Goal: Information Seeking & Learning: Learn about a topic

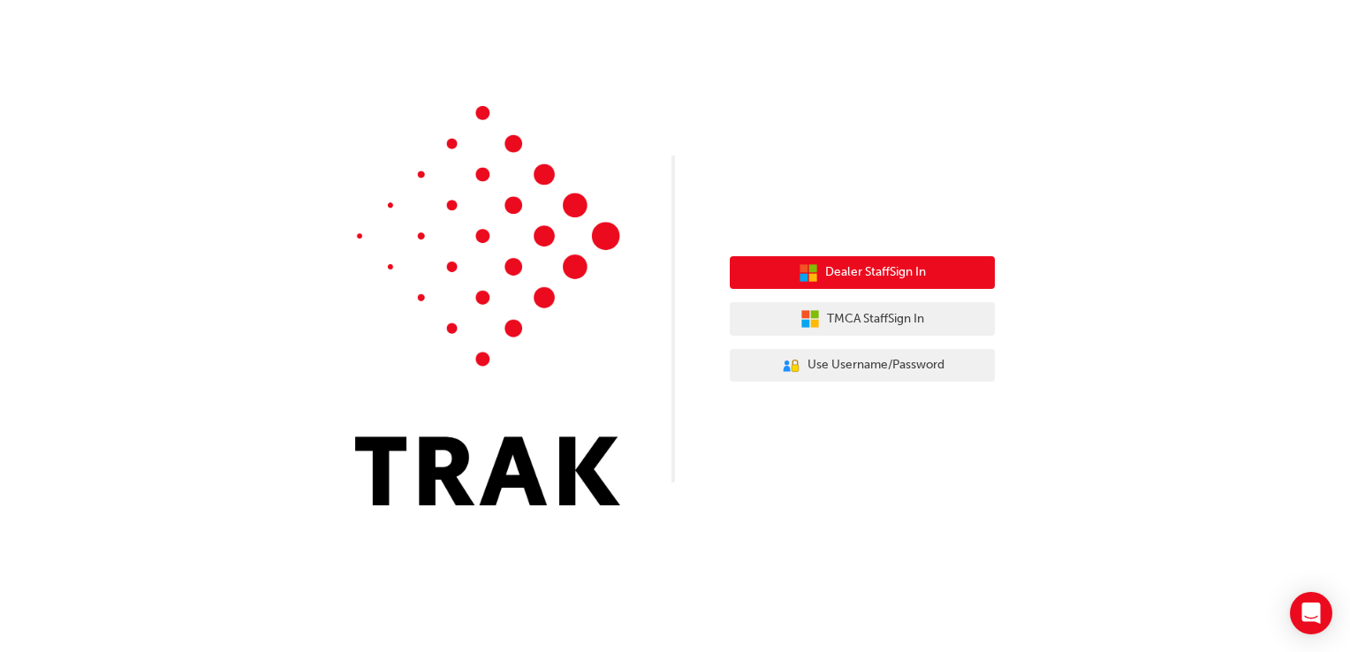
click at [885, 259] on button "Dealer Staff Sign In" at bounding box center [862, 273] width 265 height 34
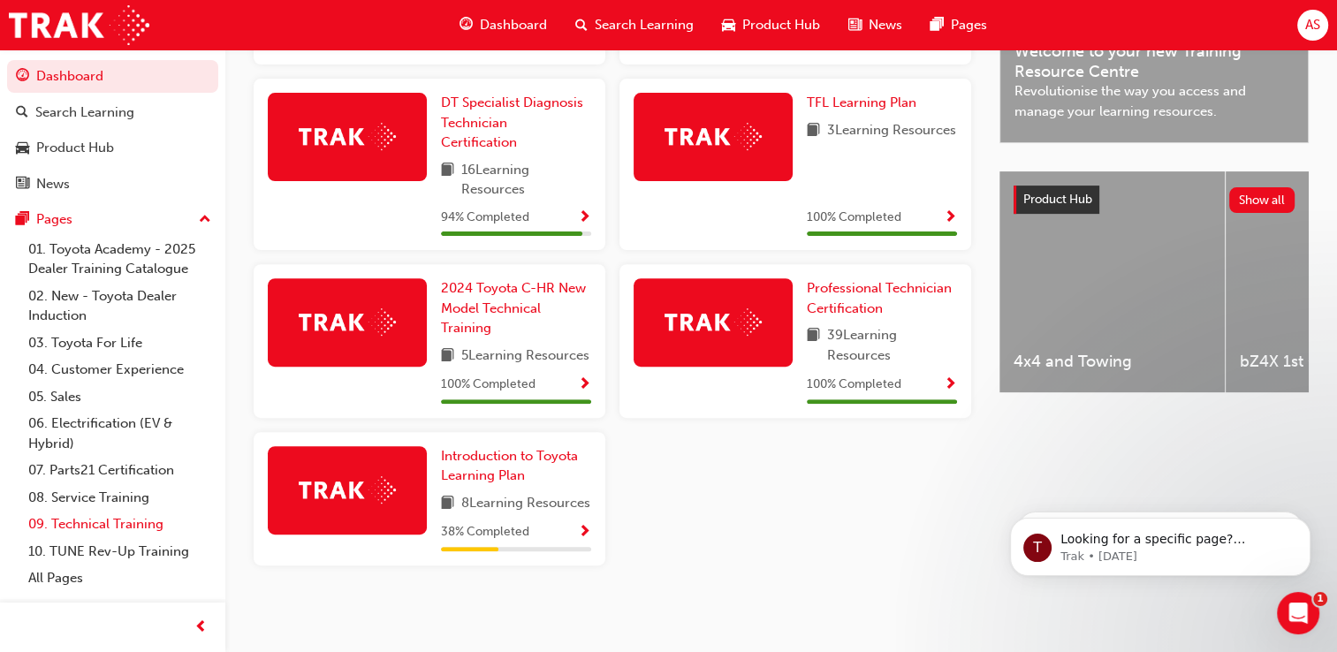
scroll to position [587, 0]
click at [80, 585] on link "All Pages" at bounding box center [119, 577] width 197 height 27
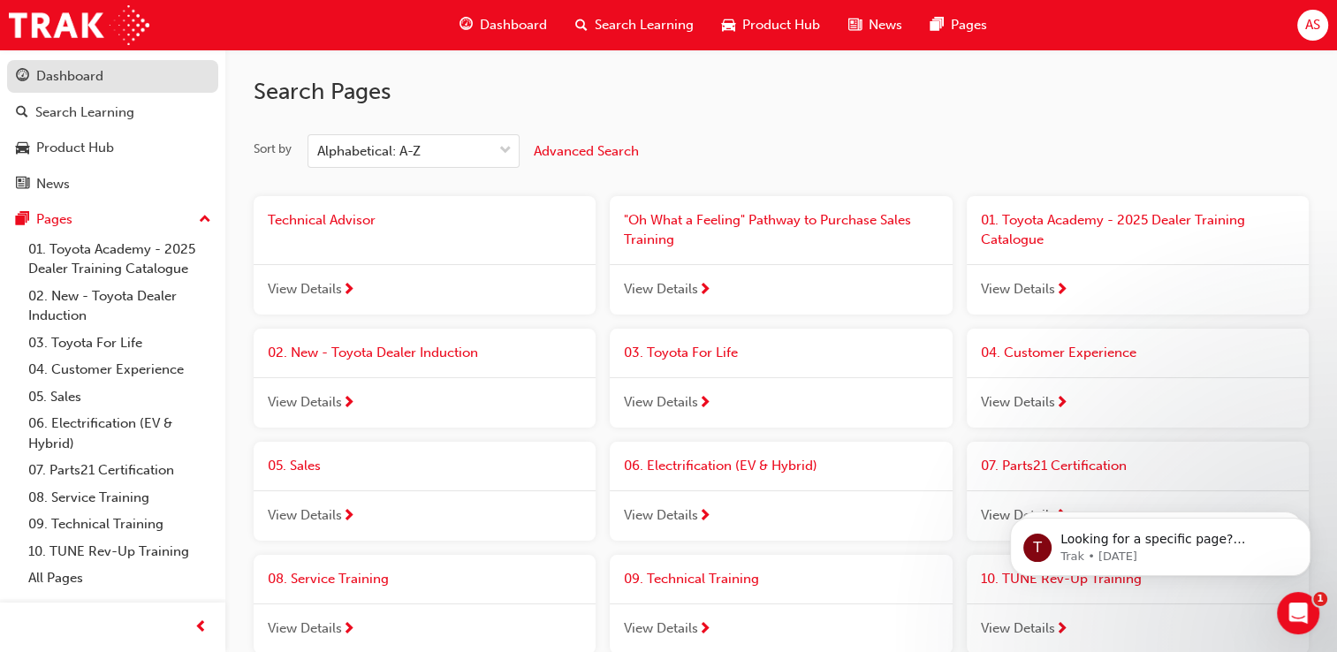
click at [81, 78] on div "Dashboard" at bounding box center [69, 76] width 67 height 20
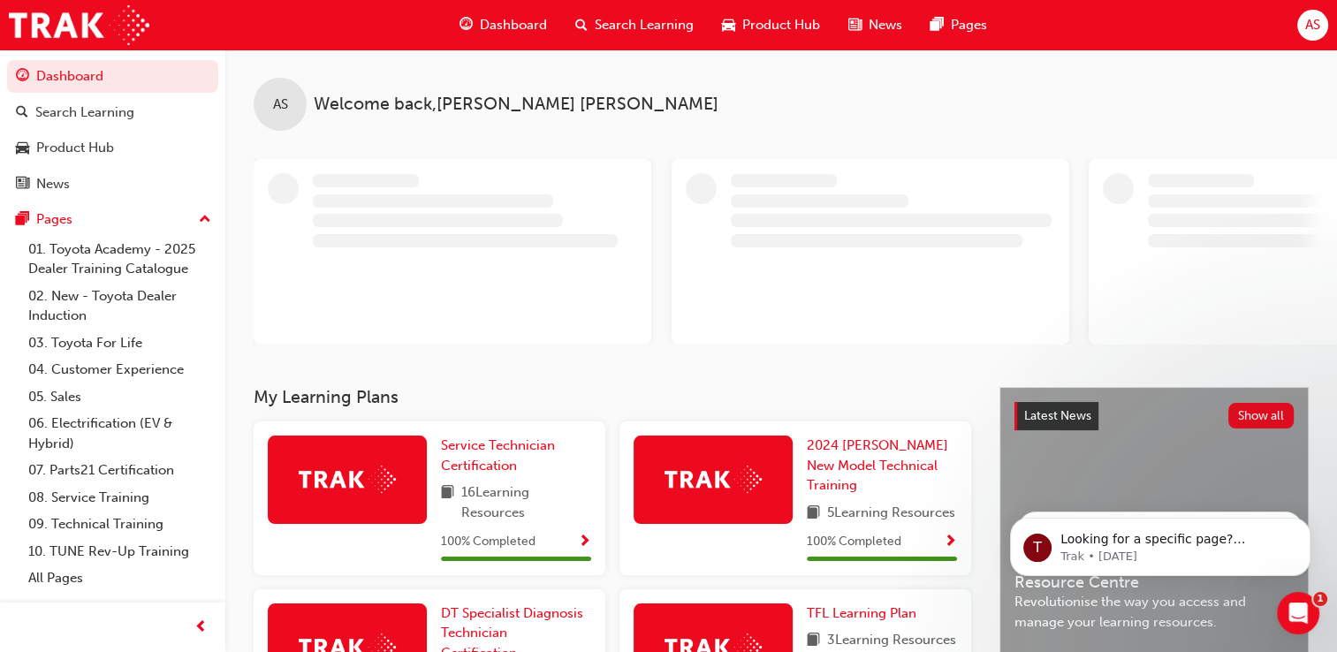
click at [1306, 23] on span "AS" at bounding box center [1312, 25] width 15 height 20
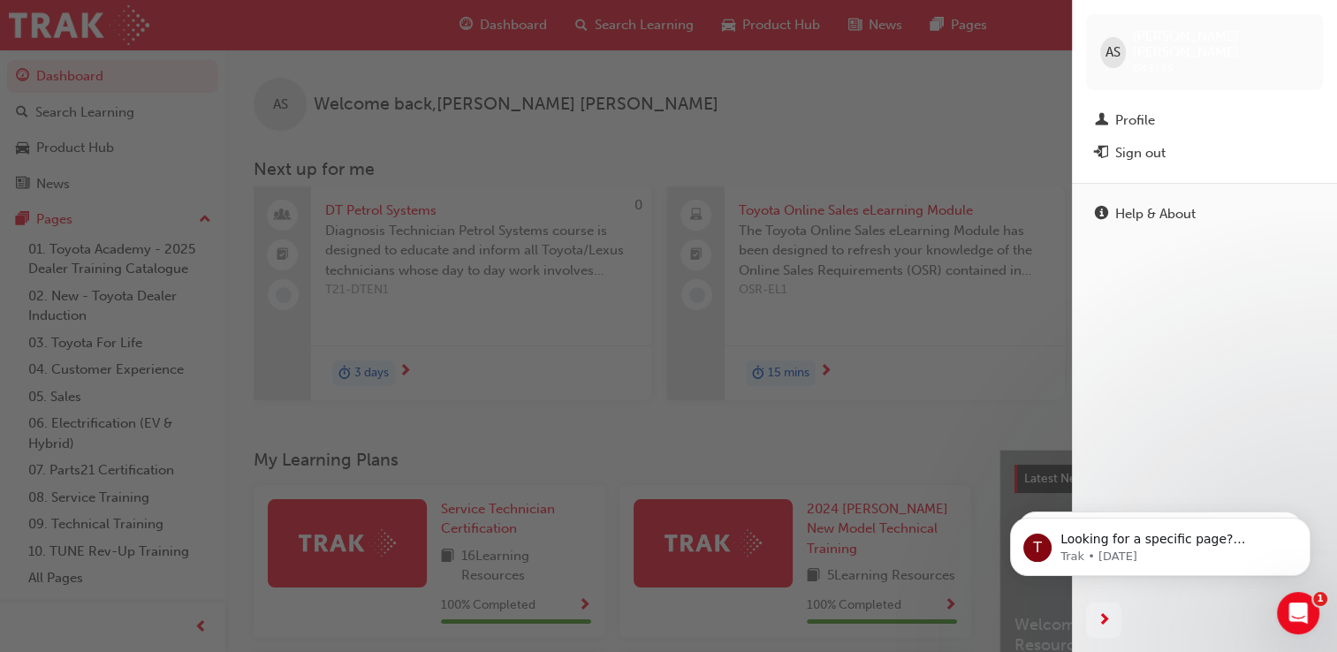
click at [1037, 78] on div "button" at bounding box center [536, 326] width 1072 height 652
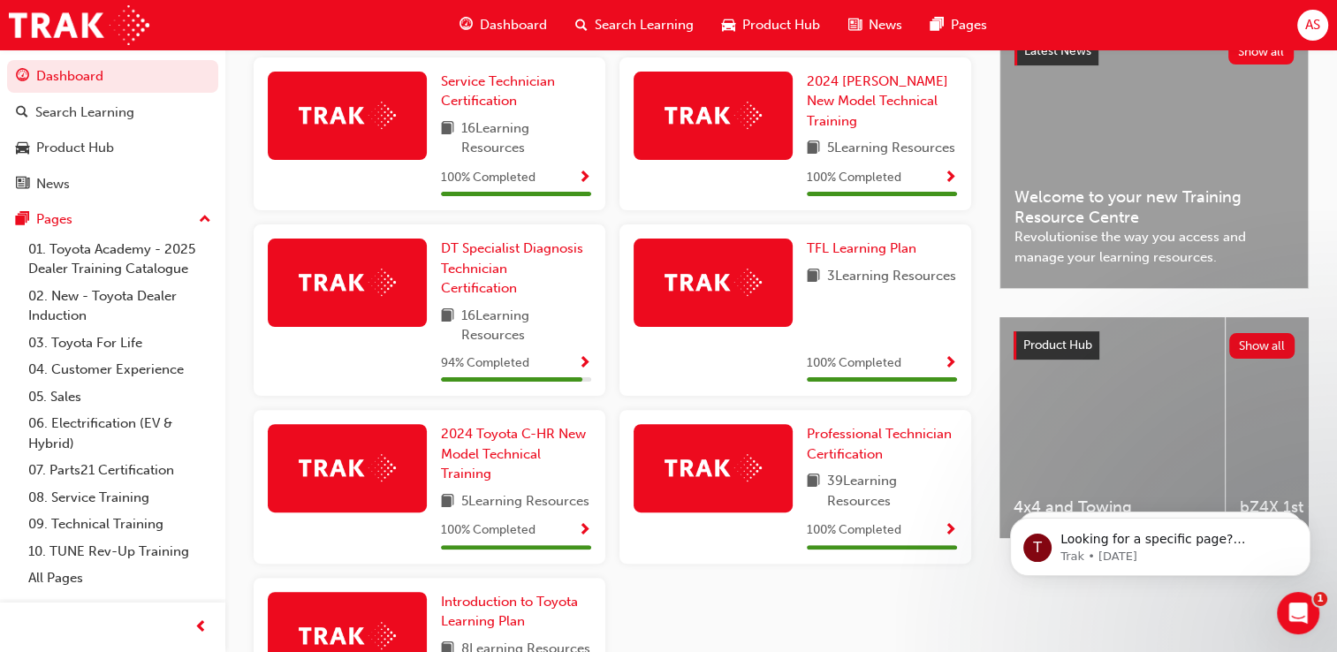
scroll to position [614, 0]
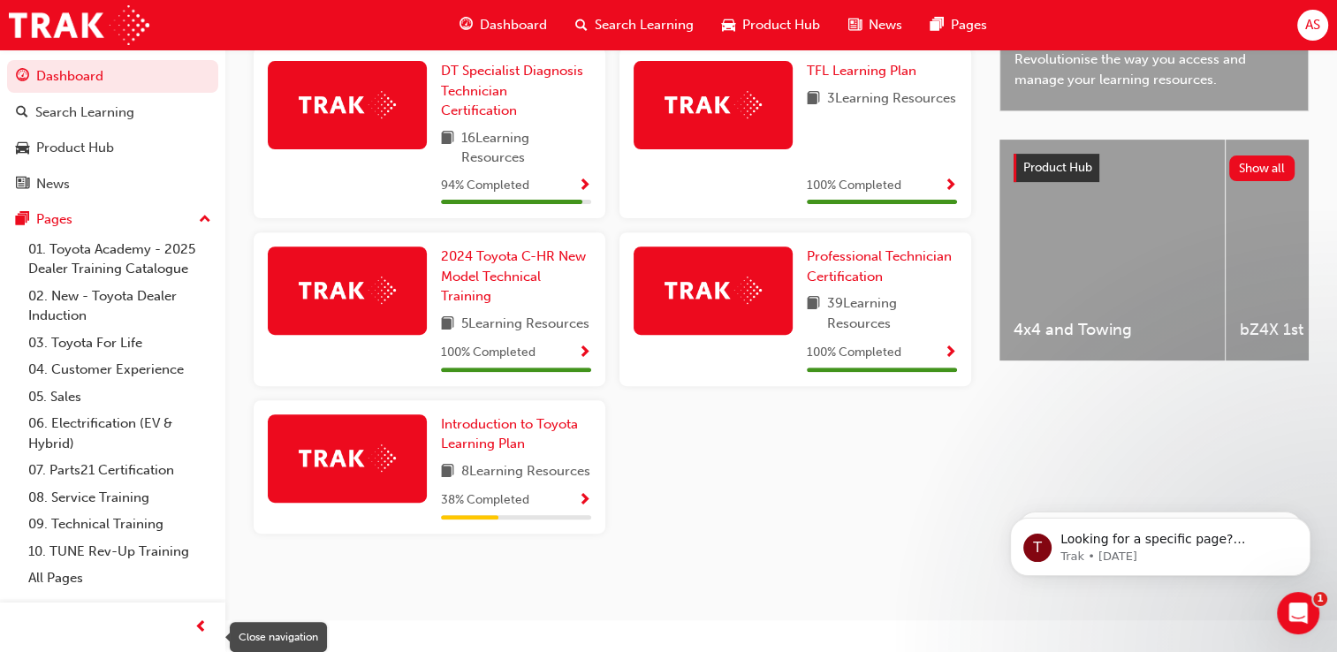
click at [205, 614] on div "button" at bounding box center [200, 627] width 35 height 35
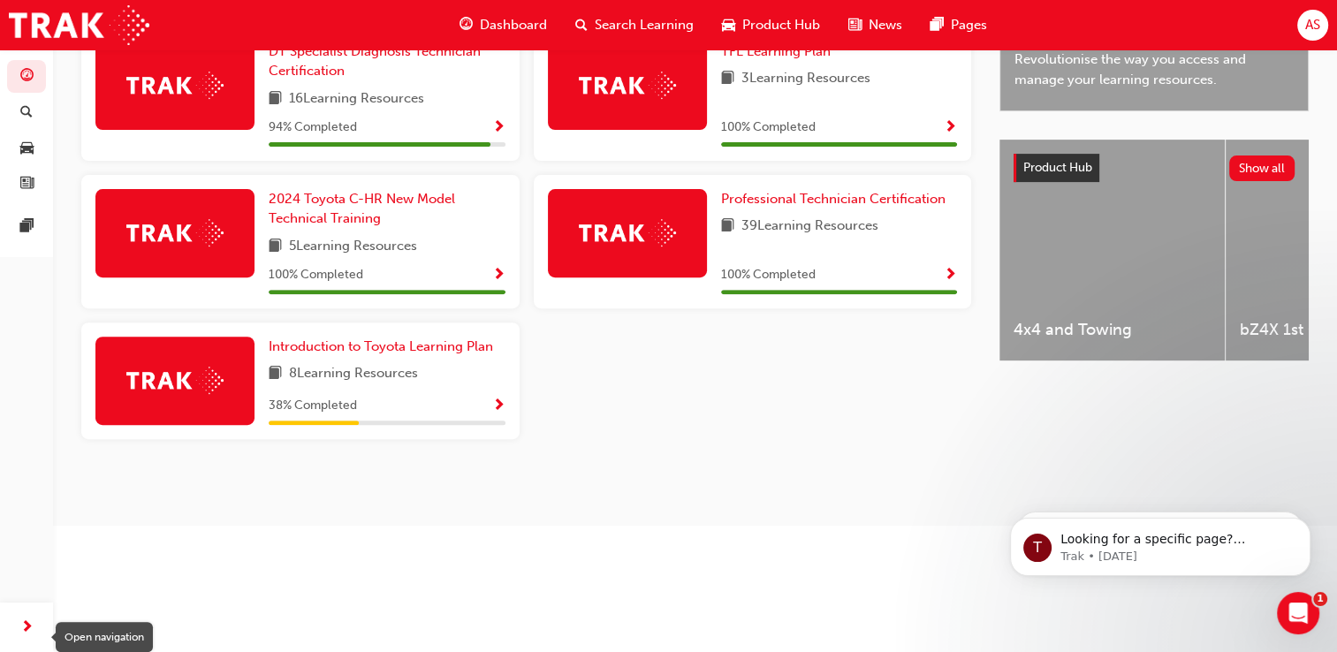
scroll to position [486, 0]
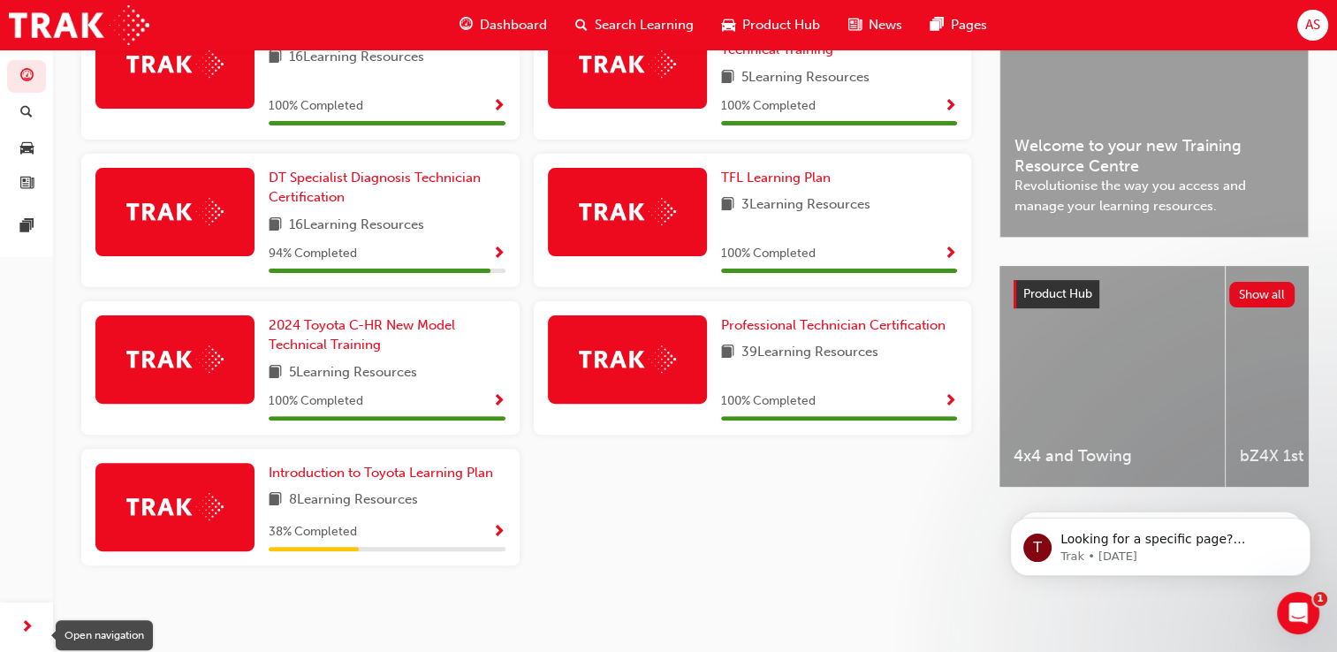
click at [25, 617] on span "next-icon" at bounding box center [26, 628] width 13 height 22
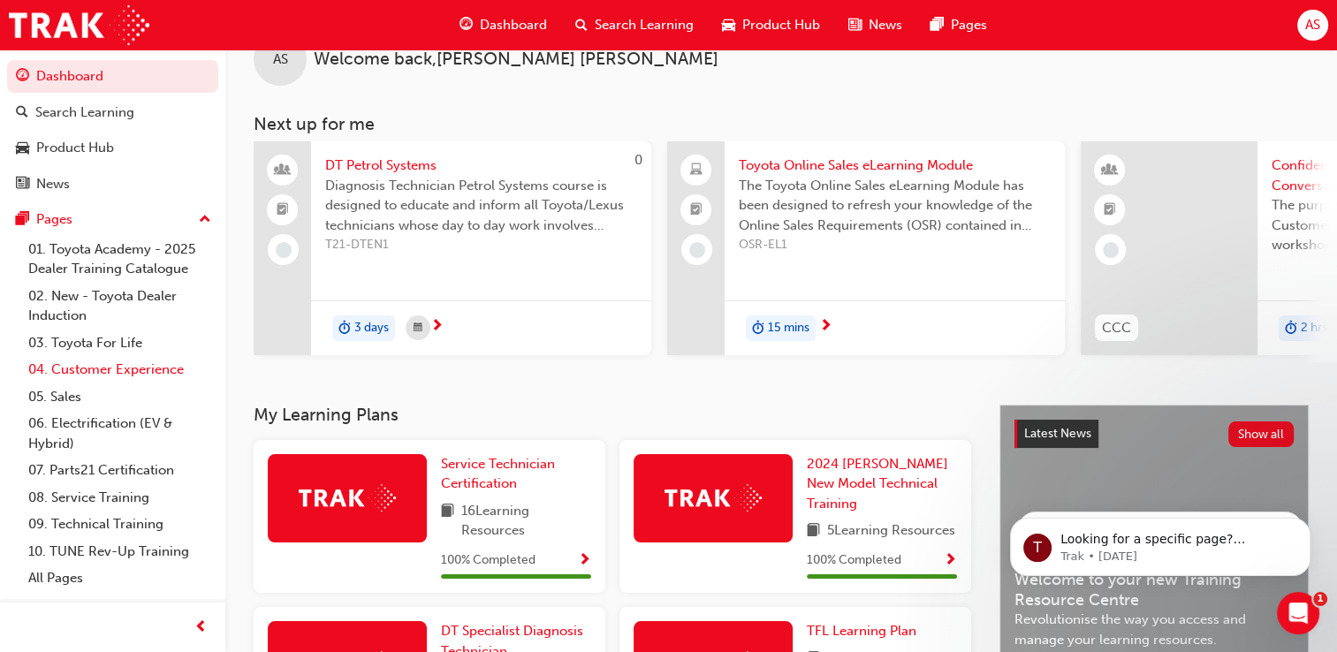
scroll to position [0, 0]
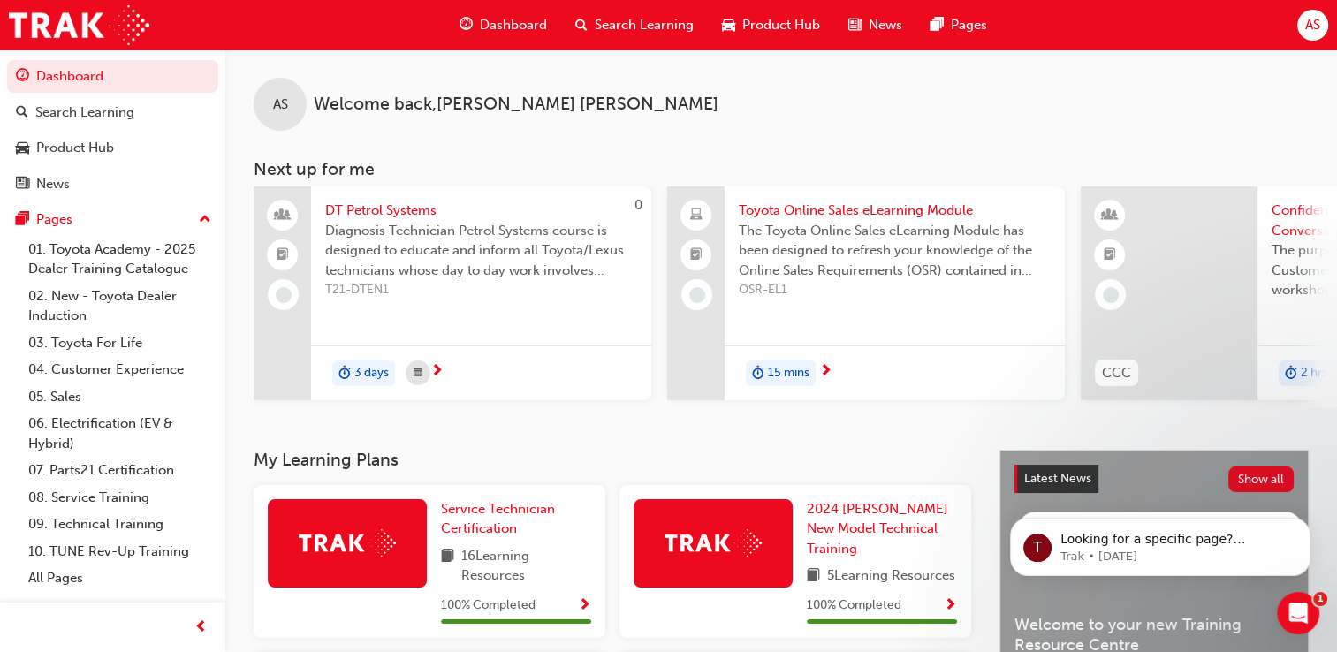
click at [747, 19] on span "Product Hub" at bounding box center [781, 25] width 78 height 20
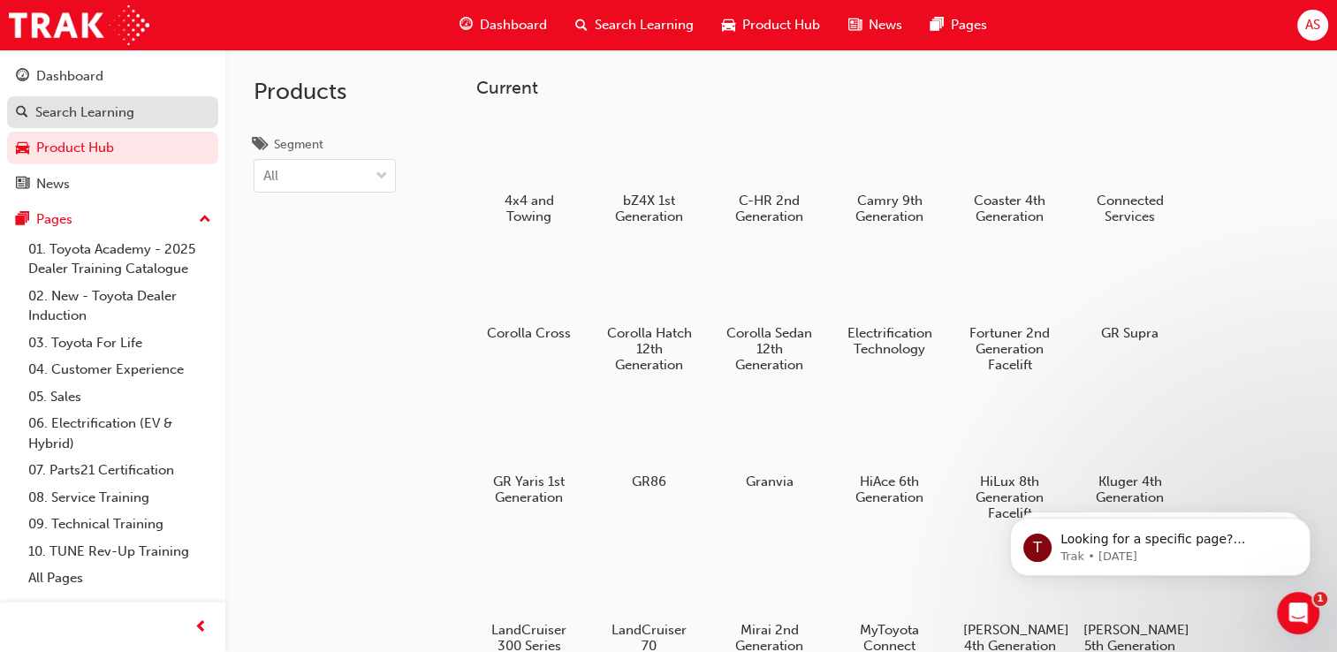
click at [119, 124] on link "Search Learning" at bounding box center [112, 112] width 211 height 33
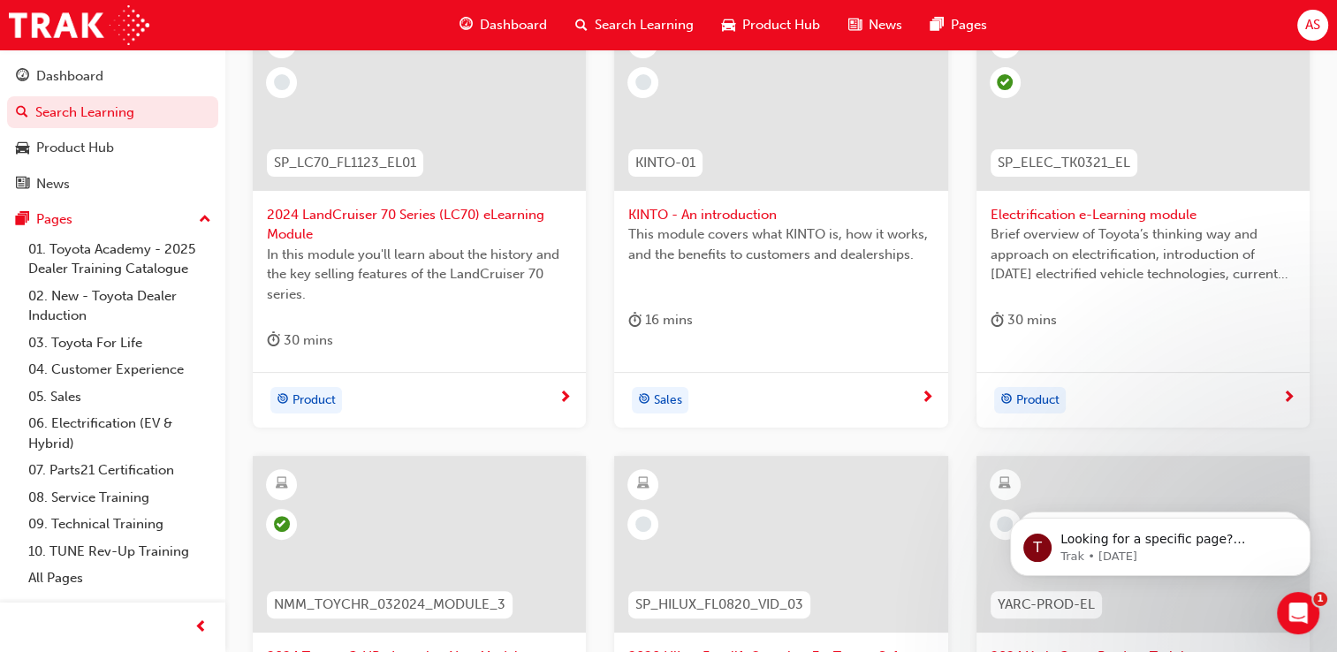
scroll to position [399, 0]
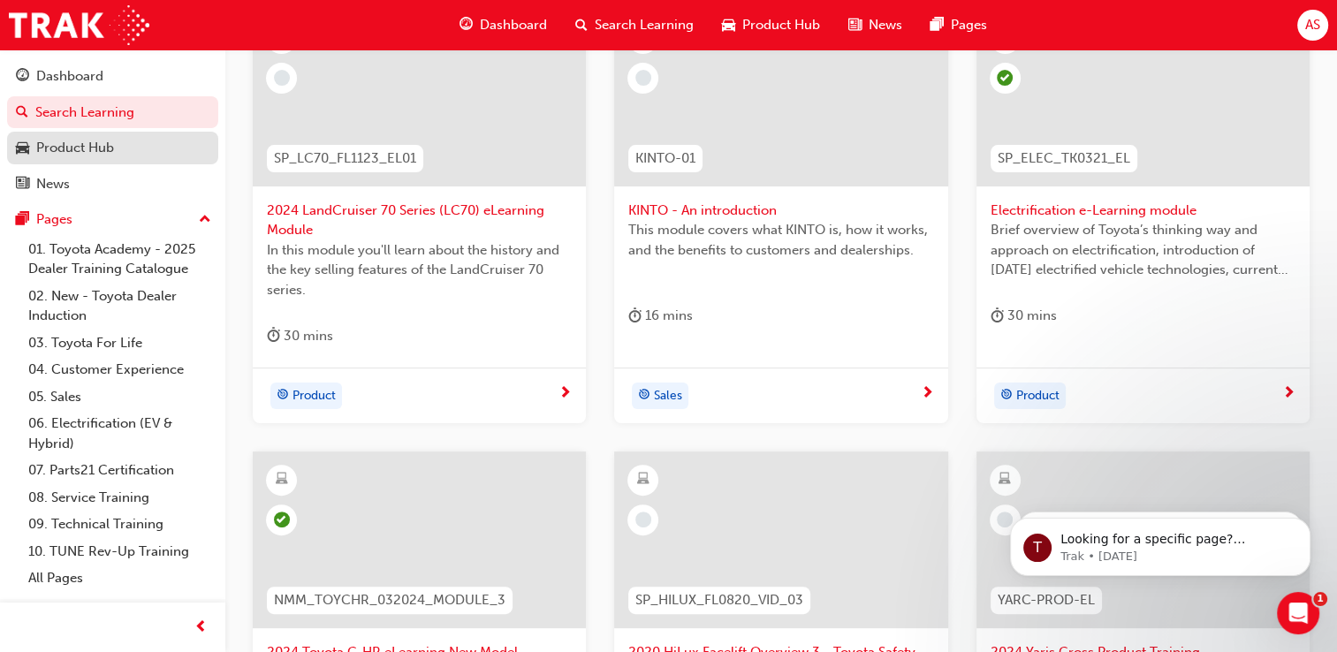
click at [113, 157] on div "Product Hub" at bounding box center [112, 148] width 193 height 22
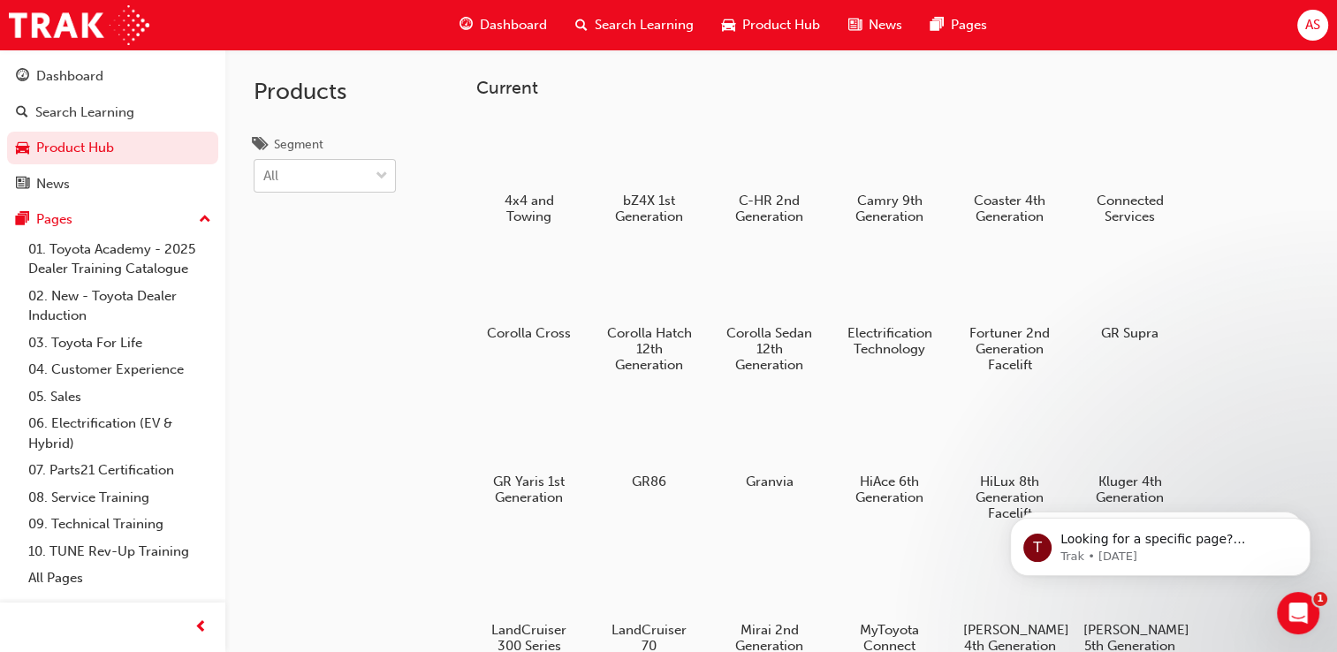
click at [327, 178] on div "All" at bounding box center [311, 176] width 114 height 31
click at [265, 178] on input "Segment All" at bounding box center [264, 175] width 2 height 15
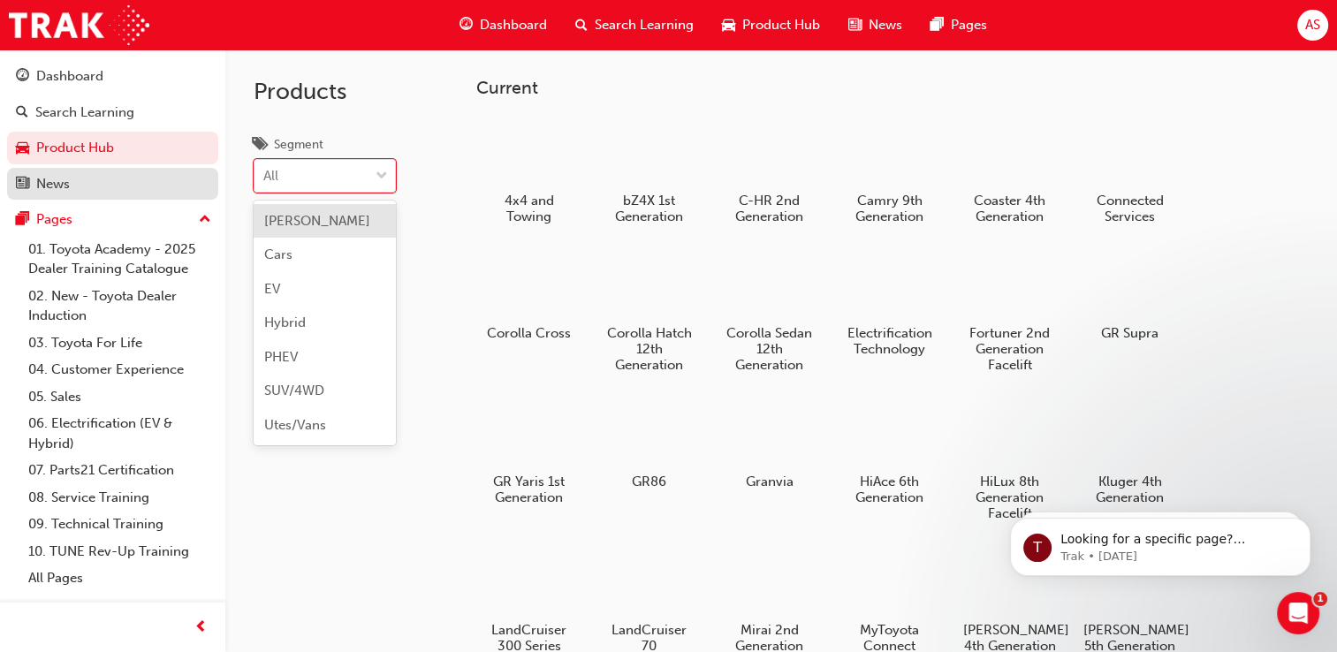
click at [123, 180] on div "News" at bounding box center [112, 184] width 193 height 22
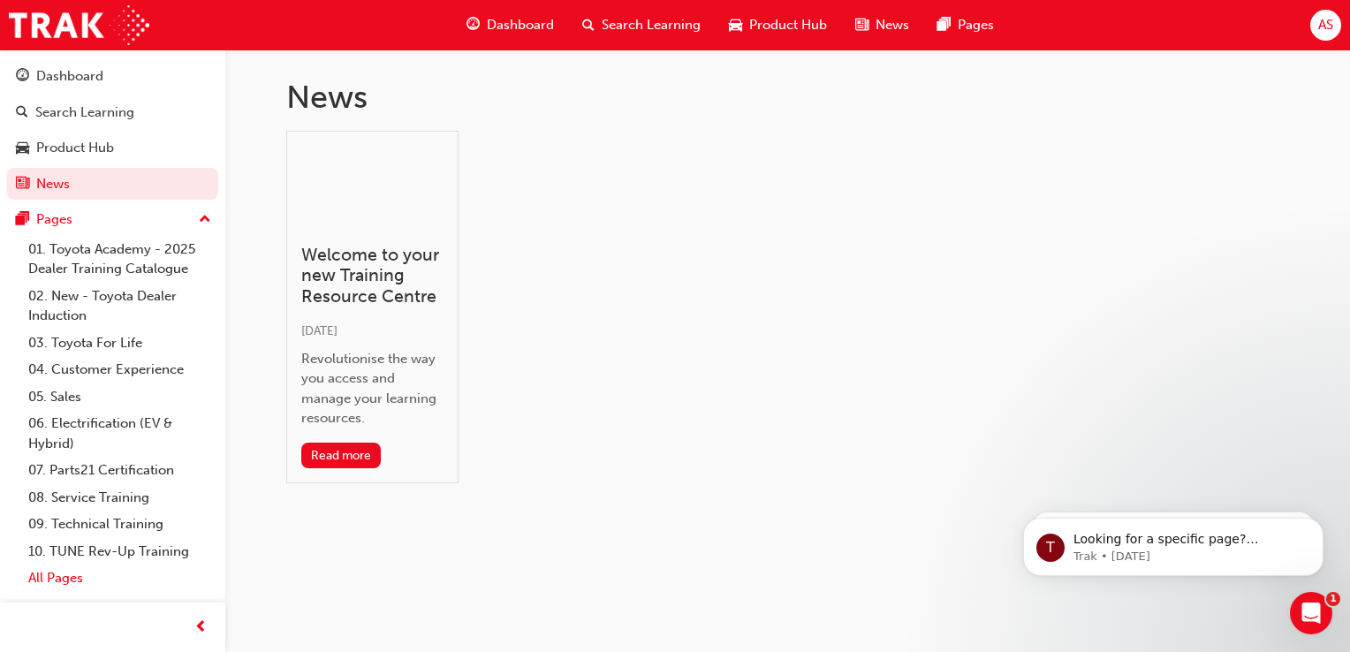
click at [85, 576] on link "All Pages" at bounding box center [119, 577] width 197 height 27
